Goal: Information Seeking & Learning: Learn about a topic

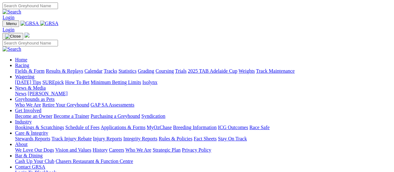
click at [31, 68] on link "Fields & Form" at bounding box center [29, 70] width 29 height 5
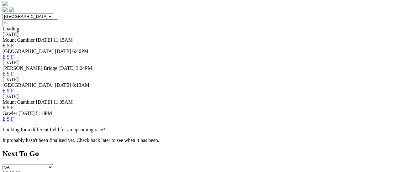
scroll to position [220, 0]
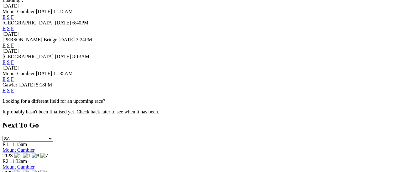
click at [14, 88] on link "F" at bounding box center [12, 90] width 3 height 5
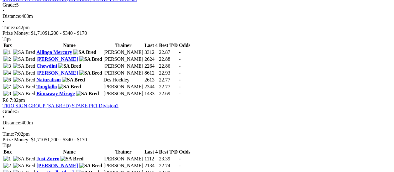
scroll to position [690, 0]
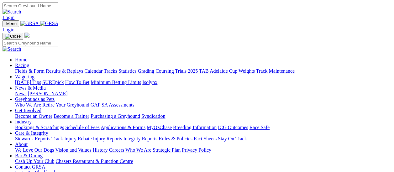
click at [34, 68] on link "Fields & Form" at bounding box center [29, 70] width 29 height 5
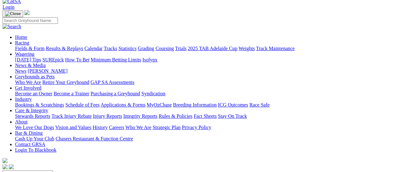
scroll to position [31, 0]
